Goal: Check status: Check status

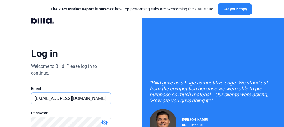
click at [49, 98] on input "[EMAIL_ADDRESS][DOMAIN_NAME]" at bounding box center [70, 99] width 79 height 12
paste input "[DEMOGRAPHIC_DATA][PERSON_NAME]"
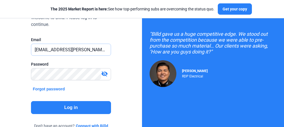
scroll to position [59, 0]
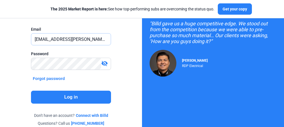
type input "[EMAIL_ADDRESS][PERSON_NAME][DOMAIN_NAME]"
click at [126, 75] on div "Log in Welcome to Billd! Please log in to continue. Email [EMAIL_ADDRESS][PERSO…" at bounding box center [71, 41] width 142 height 201
click at [62, 96] on button "Log in" at bounding box center [71, 97] width 80 height 13
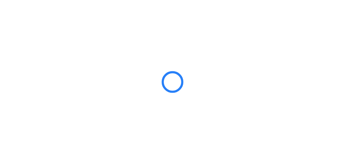
scroll to position [0, 0]
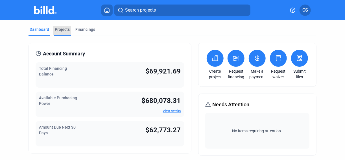
click at [68, 29] on div "Projects" at bounding box center [62, 30] width 15 height 6
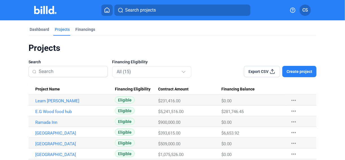
click at [45, 88] on span "Project Name" at bounding box center [47, 89] width 25 height 5
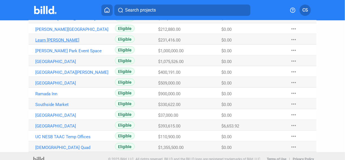
scroll to position [109, 0]
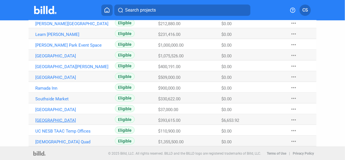
click at [56, 119] on link "[GEOGRAPHIC_DATA]" at bounding box center [73, 120] width 76 height 5
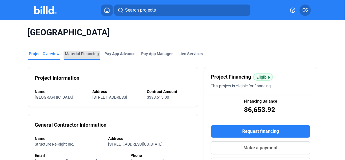
click at [86, 52] on div "Material Financing" at bounding box center [82, 54] width 34 height 6
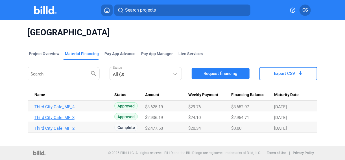
click at [49, 119] on link "Third City Cafe_MF_3" at bounding box center [72, 117] width 76 height 5
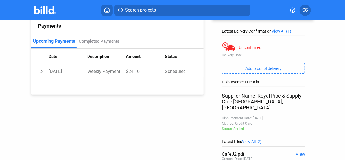
scroll to position [77, 0]
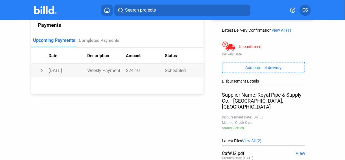
click at [41, 66] on td "chevron_right" at bounding box center [39, 70] width 17 height 14
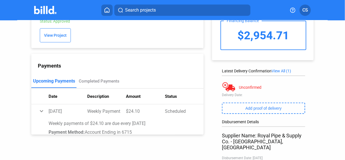
scroll to position [14, 0]
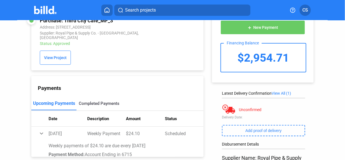
click at [91, 101] on div "Completed Payments" at bounding box center [99, 103] width 41 height 5
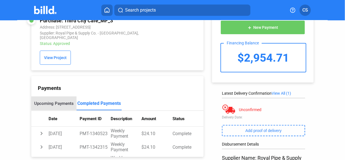
click at [60, 101] on div "Upcoming Payments" at bounding box center [53, 103] width 39 height 5
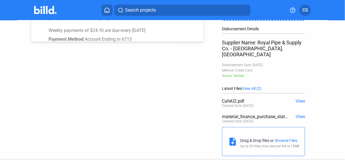
scroll to position [137, 0]
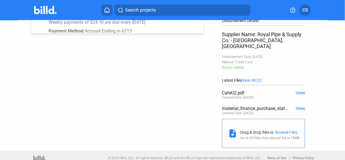
click at [284, 105] on span "View" at bounding box center [300, 107] width 10 height 5
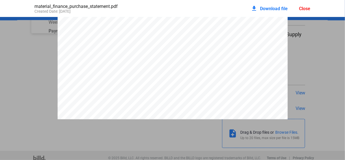
scroll to position [1063, 0]
click at [284, 8] on div "Close" at bounding box center [304, 8] width 11 height 5
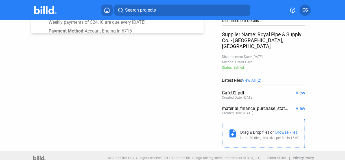
click at [284, 90] on span "View" at bounding box center [300, 92] width 10 height 5
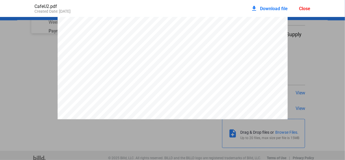
scroll to position [201, 0]
click at [284, 7] on div "Close" at bounding box center [304, 8] width 11 height 5
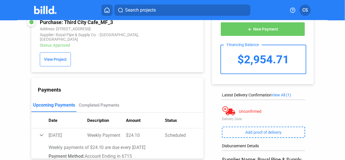
scroll to position [13, 0]
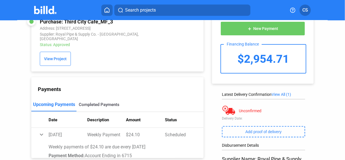
click at [102, 98] on div "Completed Payments" at bounding box center [98, 105] width 45 height 14
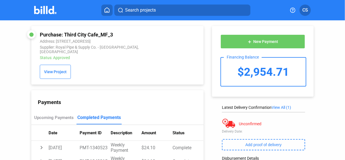
scroll to position [0, 0]
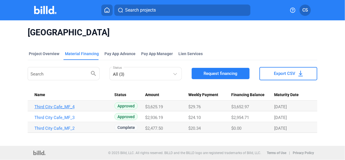
click at [58, 107] on link "Third City Cafe_MF_4" at bounding box center [72, 106] width 76 height 5
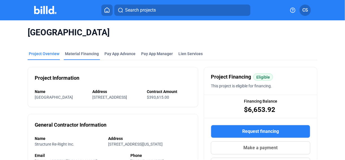
click at [73, 54] on div "Material Financing" at bounding box center [82, 54] width 34 height 6
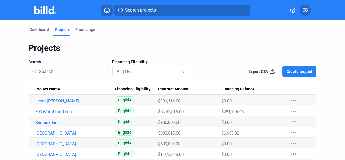
click at [53, 89] on span "Project Name" at bounding box center [47, 89] width 25 height 5
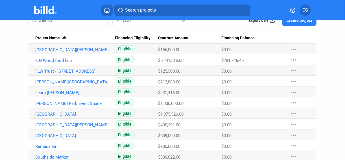
scroll to position [55, 0]
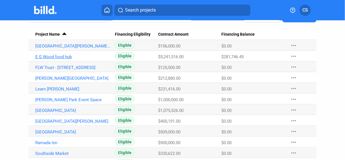
click at [68, 58] on link "E.G Wood food hub" at bounding box center [73, 56] width 76 height 5
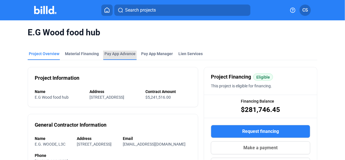
click at [107, 55] on div "Pay App Advance" at bounding box center [119, 54] width 31 height 6
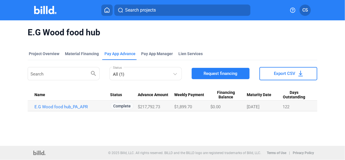
click at [107, 55] on div "Pay App Advance" at bounding box center [119, 54] width 31 height 6
click at [78, 54] on div "Material Financing" at bounding box center [82, 54] width 34 height 6
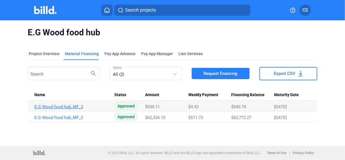
click at [65, 107] on link "E.G Wood food hub_MF_3" at bounding box center [72, 106] width 76 height 5
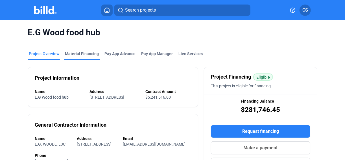
click at [77, 55] on div "Material Financing" at bounding box center [82, 54] width 34 height 6
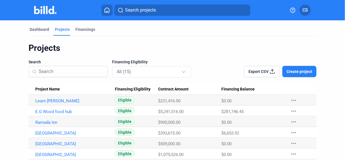
click at [224, 89] on span "Financing Balance" at bounding box center [237, 89] width 33 height 5
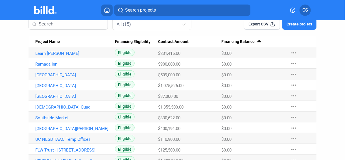
scroll to position [109, 0]
